Goal: Information Seeking & Learning: Learn about a topic

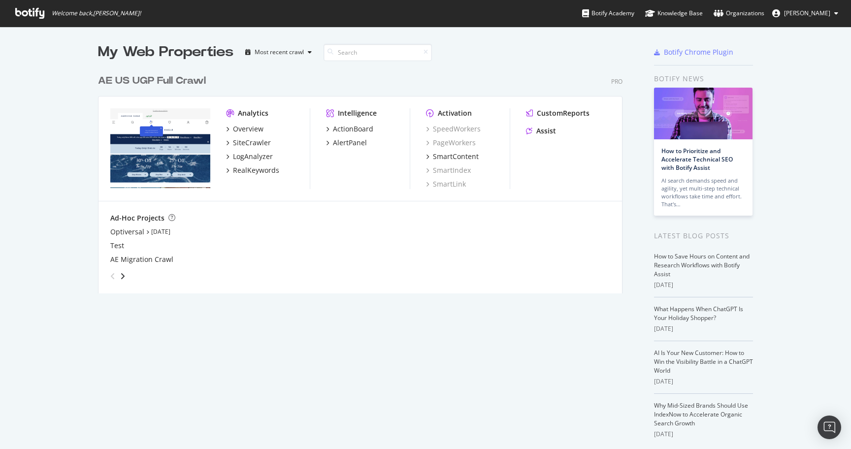
scroll to position [449, 851]
click at [262, 170] on div "RealKeywords" at bounding box center [256, 170] width 46 height 10
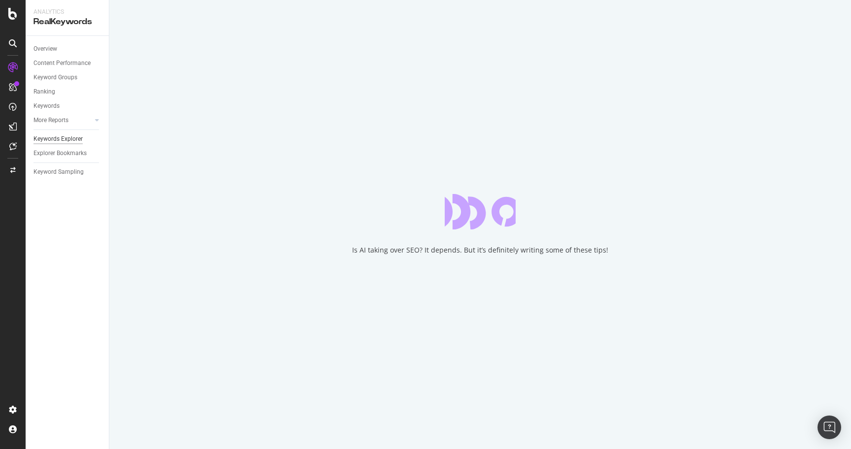
click at [66, 139] on div "Keywords Explorer" at bounding box center [57, 139] width 49 height 10
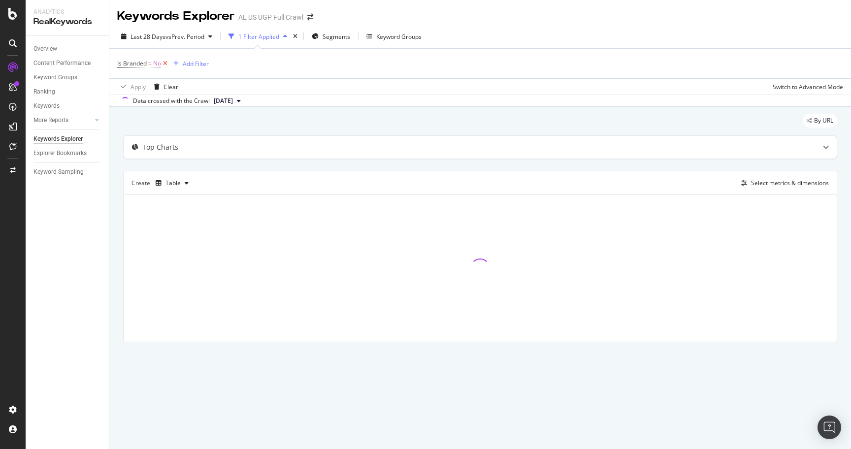
click at [167, 64] on icon at bounding box center [165, 64] width 8 height 10
click at [156, 56] on div "Add Filter" at bounding box center [480, 63] width 726 height 28
click at [151, 62] on div "Add Filter" at bounding box center [143, 63] width 26 height 8
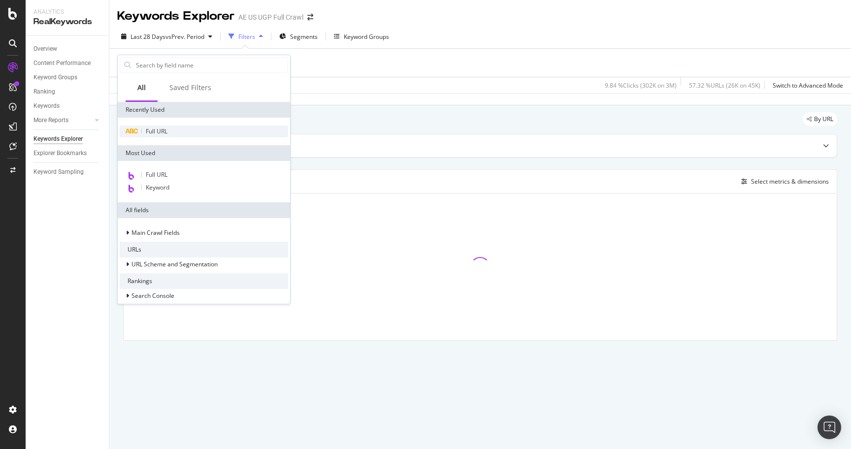
click at [165, 129] on span "Full URL" at bounding box center [157, 131] width 22 height 8
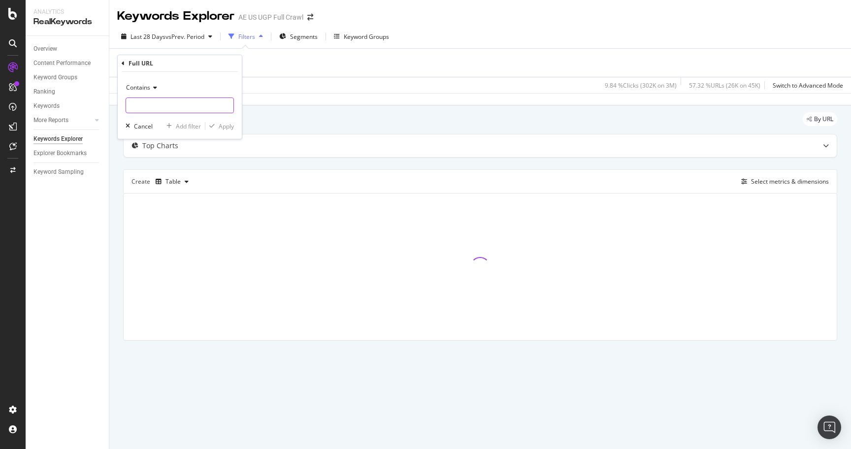
click at [182, 104] on input "text" at bounding box center [179, 105] width 107 height 16
paste input "[URL][DOMAIN_NAME]"
type input "[URL][DOMAIN_NAME]"
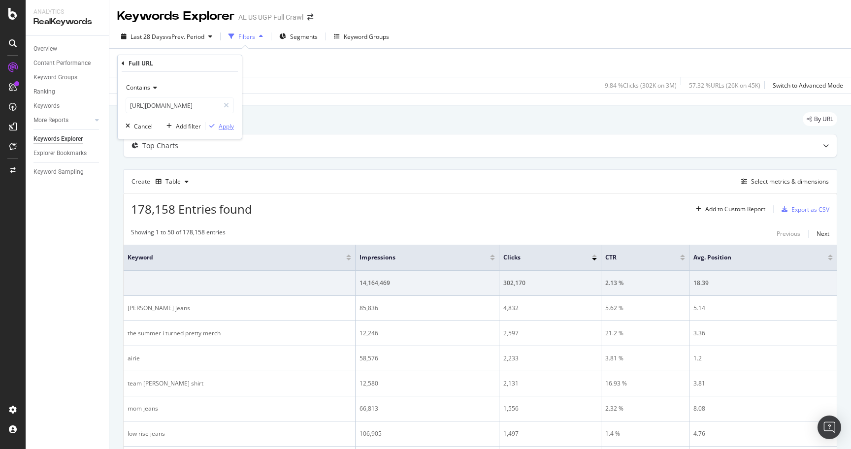
click at [230, 127] on div "Apply" at bounding box center [226, 126] width 15 height 8
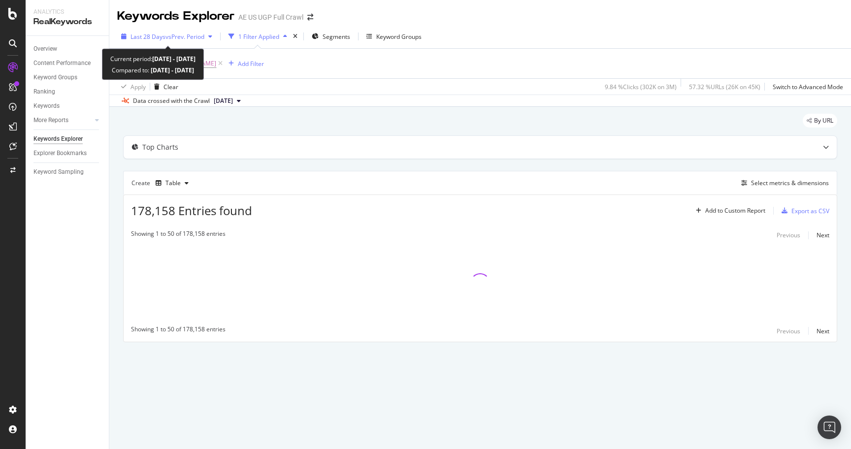
click at [191, 37] on span "vs Prev. Period" at bounding box center [184, 36] width 39 height 8
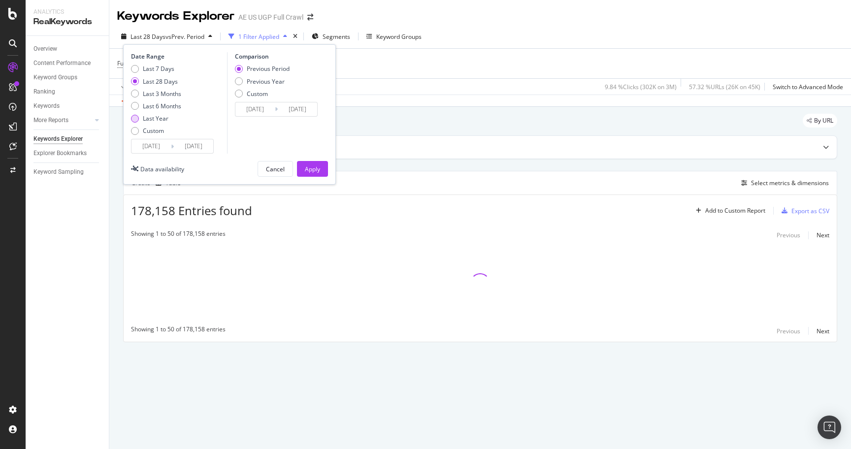
click at [159, 117] on div "Last Year" at bounding box center [156, 118] width 26 height 8
type input "[DATE]"
click at [161, 143] on input "[DATE]" at bounding box center [150, 146] width 39 height 14
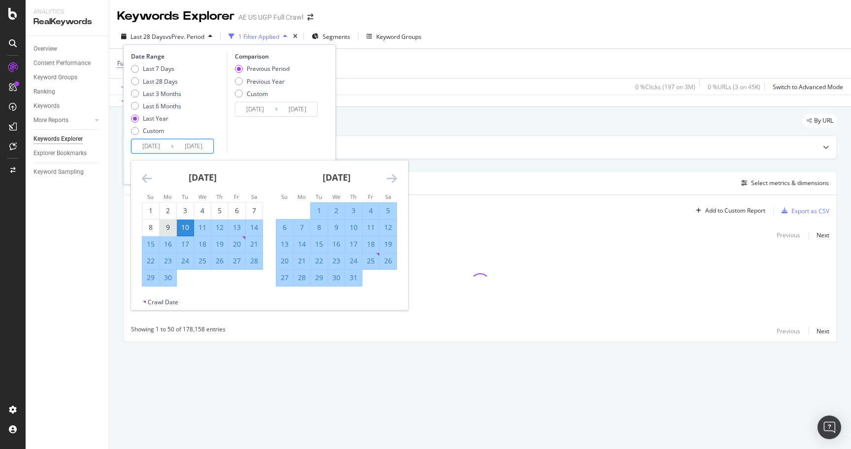
click at [171, 225] on div "9" at bounding box center [168, 228] width 17 height 10
type input "[DATE]"
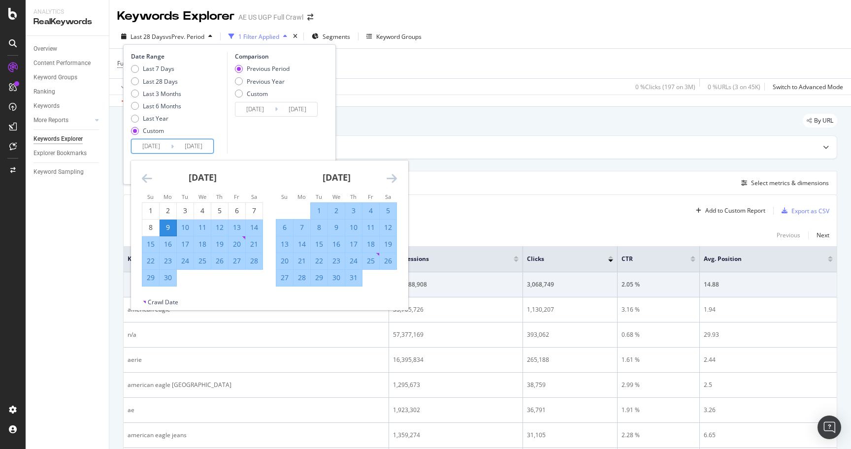
click at [197, 148] on input "[DATE]" at bounding box center [193, 146] width 39 height 14
click at [392, 179] on icon "Move forward to switch to the next month." at bounding box center [391, 178] width 10 height 12
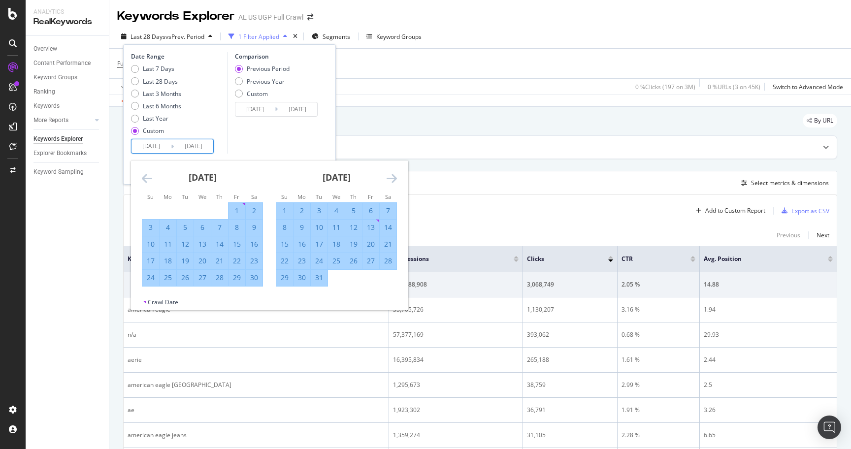
click at [392, 179] on icon "Move forward to switch to the next month." at bounding box center [391, 178] width 10 height 12
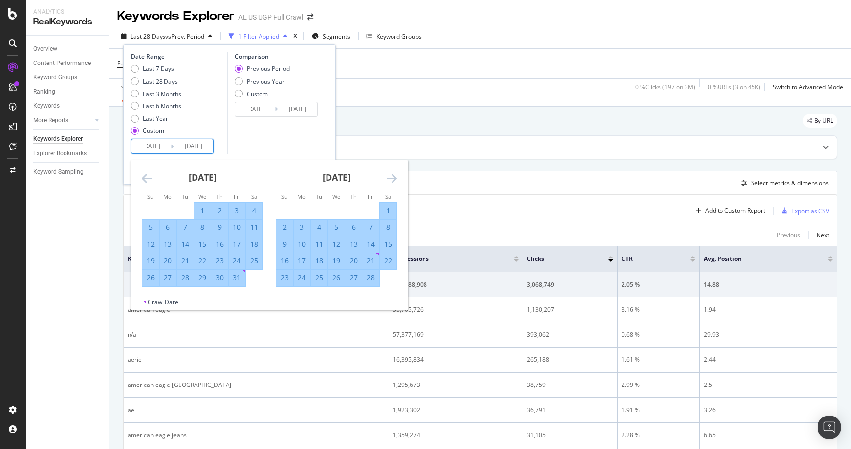
click at [392, 179] on icon "Move forward to switch to the next month." at bounding box center [391, 178] width 10 height 12
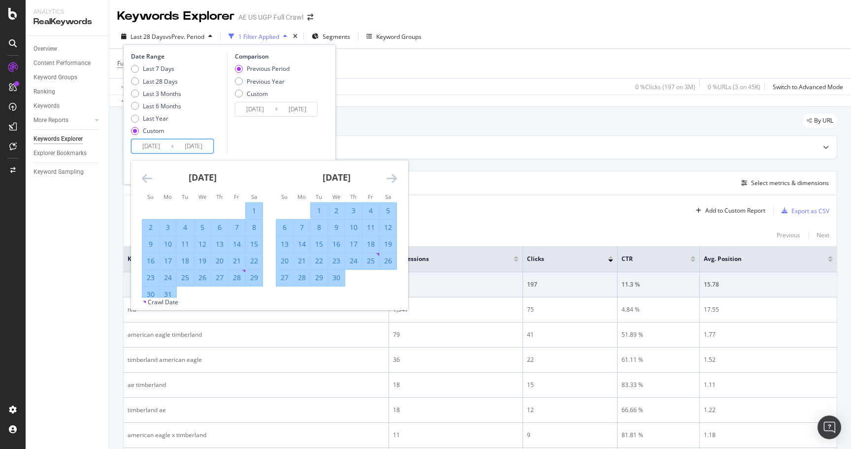
click at [392, 179] on icon "Move forward to switch to the next month." at bounding box center [391, 178] width 10 height 12
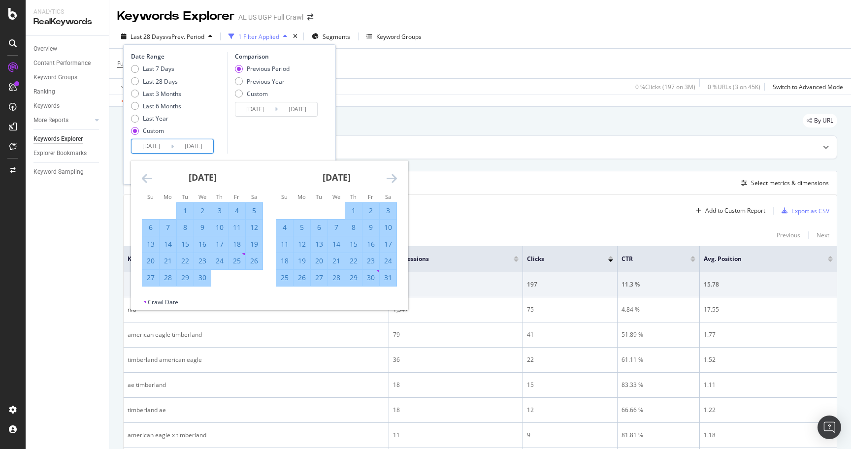
click at [392, 179] on icon "Move forward to switch to the next month." at bounding box center [391, 178] width 10 height 12
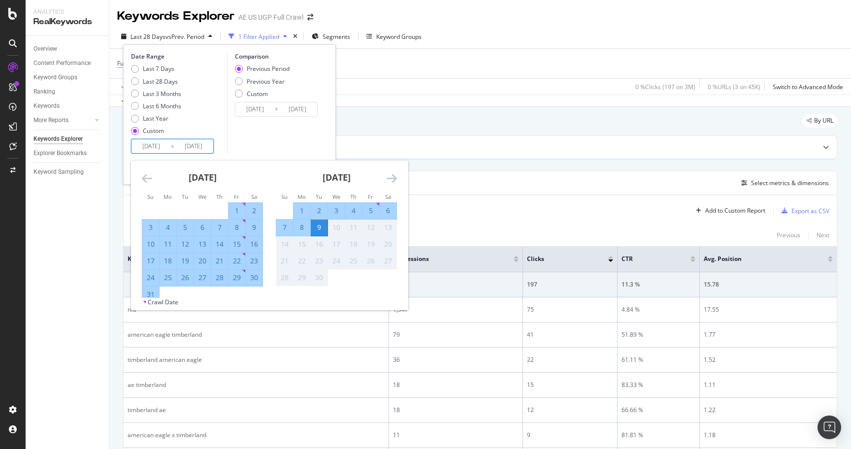
click at [306, 228] on div "8" at bounding box center [301, 228] width 17 height 10
type input "[DATE]"
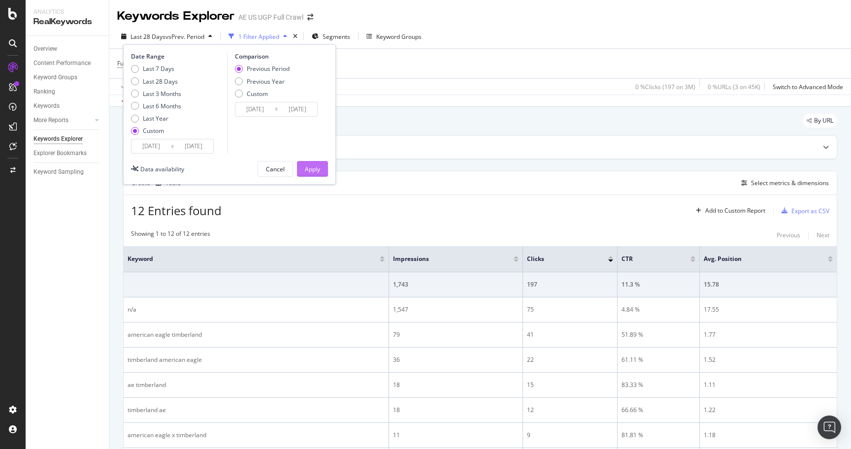
click at [313, 171] on div "Apply" at bounding box center [312, 169] width 15 height 8
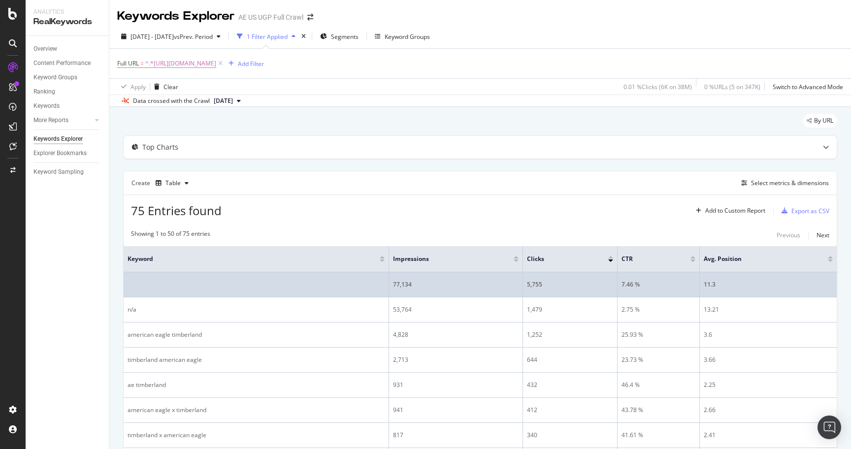
click at [404, 284] on div "77,134" at bounding box center [456, 284] width 126 height 9
click at [538, 284] on div "5,755" at bounding box center [570, 284] width 86 height 9
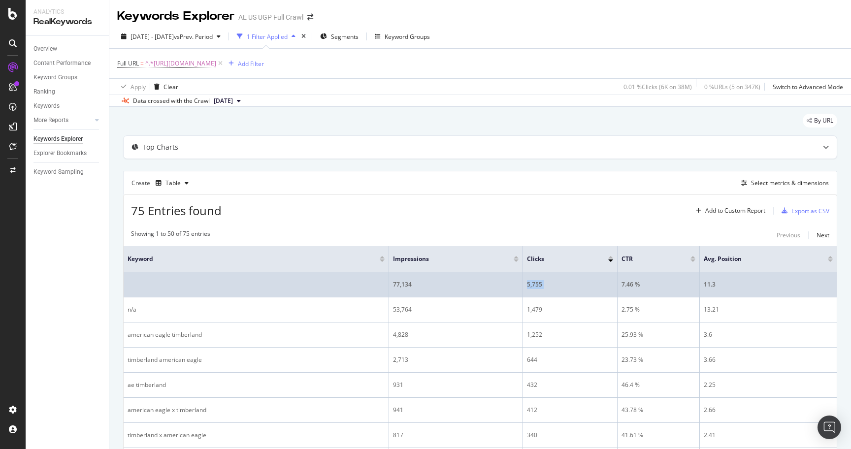
click at [538, 284] on div "5,755" at bounding box center [570, 284] width 86 height 9
